Goal: Information Seeking & Learning: Learn about a topic

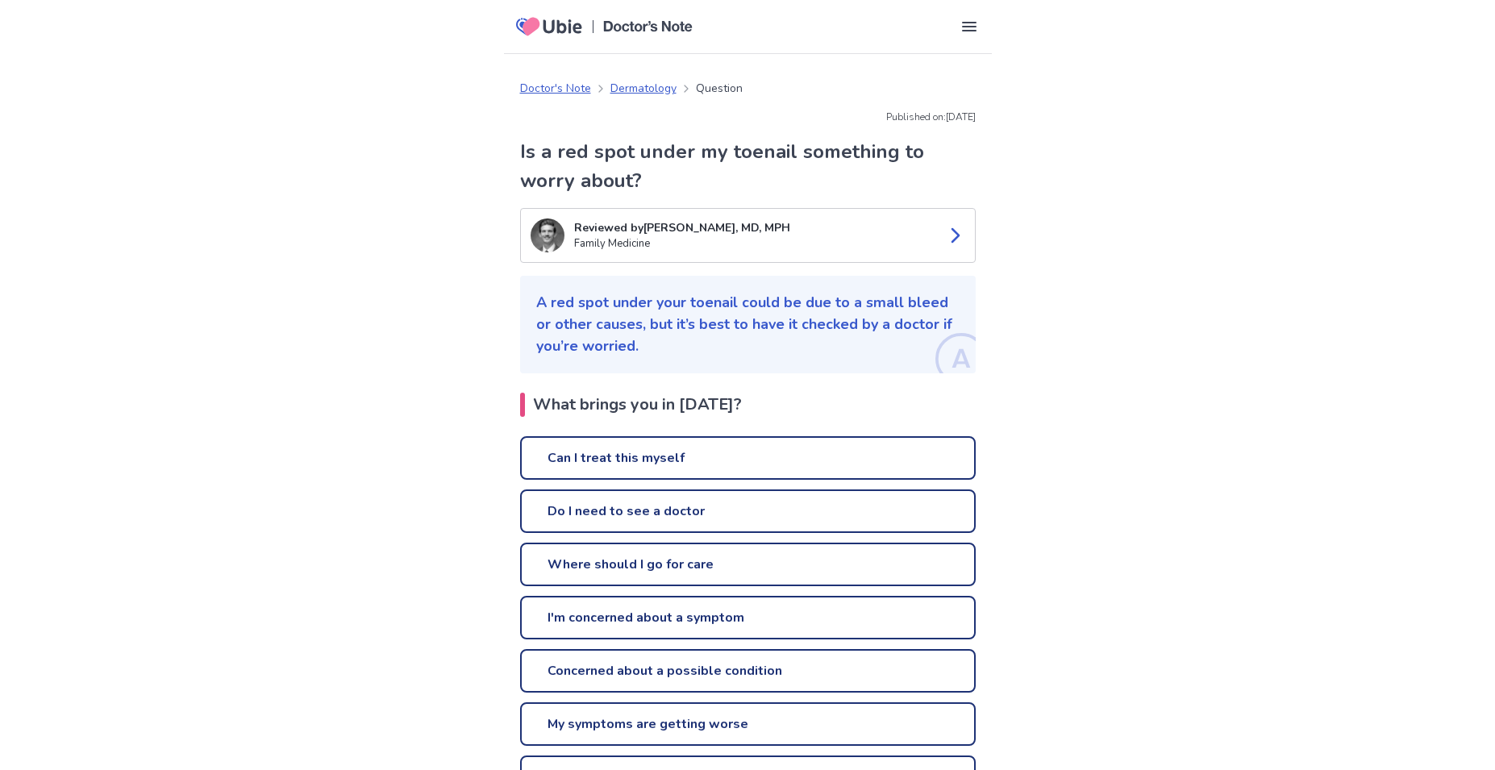
click at [644, 472] on link "Can I treat this myself" at bounding box center [748, 458] width 456 height 44
